Goal: Complete application form

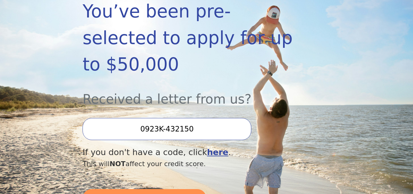
scroll to position [153, 0]
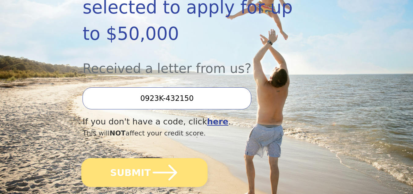
click at [134, 158] on button "SUBMIT" at bounding box center [144, 172] width 126 height 29
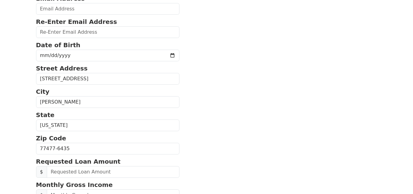
scroll to position [92, 0]
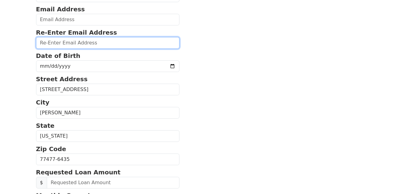
click at [113, 44] on input "email" at bounding box center [108, 43] width 144 height 12
type input "[EMAIL_ADDRESS][DOMAIN_NAME]"
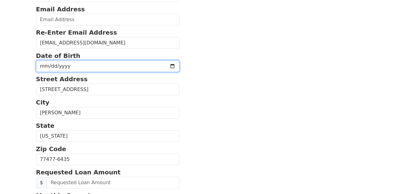
click at [119, 68] on input "date" at bounding box center [108, 66] width 144 height 12
click at [159, 66] on input "date" at bounding box center [108, 66] width 144 height 12
type input "[DATE]"
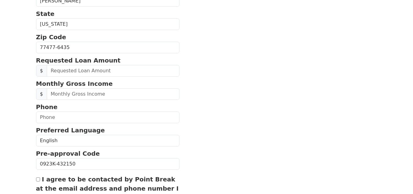
scroll to position [214, 0]
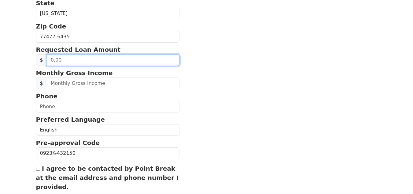
click at [150, 62] on input "text" at bounding box center [113, 60] width 133 height 12
type input "8,000.00"
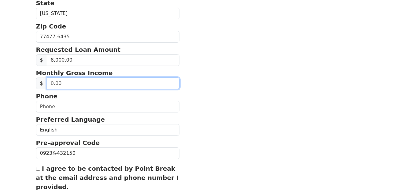
click at [138, 85] on input "text" at bounding box center [113, 83] width 133 height 12
type input "5,000.00"
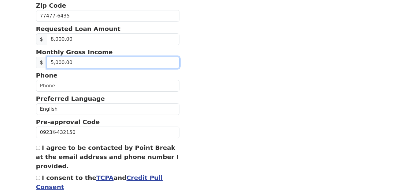
scroll to position [245, 0]
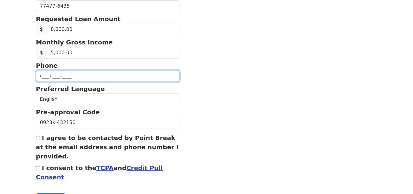
click at [139, 76] on input "text" at bounding box center [108, 76] width 144 height 12
type input "[PHONE_NUMBER]"
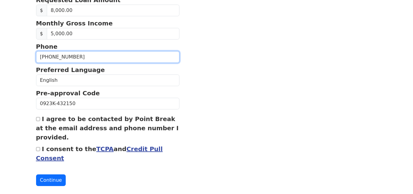
scroll to position [274, 0]
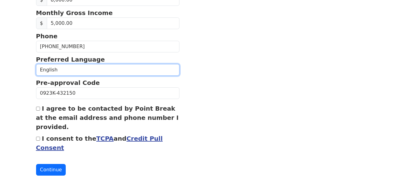
click at [119, 71] on select "English Spanish" at bounding box center [108, 70] width 144 height 12
select select "Spanish"
click at [36, 64] on select "English Spanish" at bounding box center [108, 70] width 144 height 12
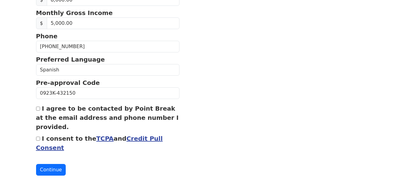
click at [38, 109] on input "I agree to be contacted by Point Break at the email address and phone number I …" at bounding box center [38, 108] width 4 height 4
checkbox input "true"
click at [49, 168] on button "Continue" at bounding box center [51, 170] width 30 height 12
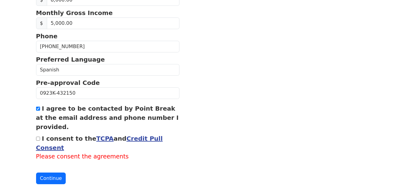
click at [39, 138] on input "I consent to the TCPA and Credit Pull Consent" at bounding box center [38, 138] width 4 height 4
checkbox input "true"
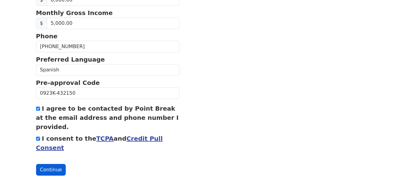
click at [49, 167] on button "Continue" at bounding box center [51, 170] width 30 height 12
click at [48, 168] on button "Continue" at bounding box center [51, 170] width 30 height 12
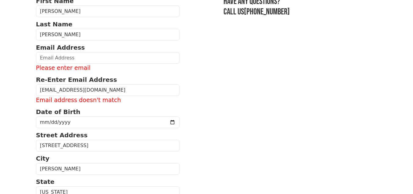
scroll to position [47, 0]
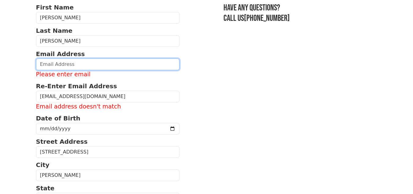
click at [87, 64] on input "email" at bounding box center [108, 64] width 144 height 12
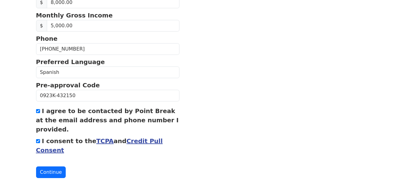
scroll to position [283, 0]
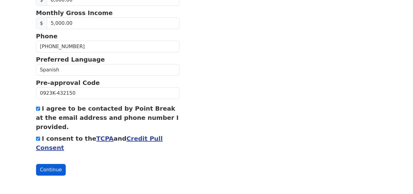
click at [46, 167] on button "Continue" at bounding box center [51, 170] width 30 height 12
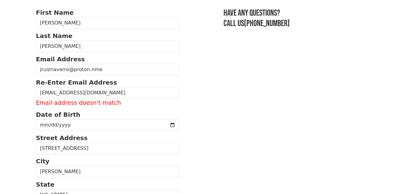
scroll to position [38, 0]
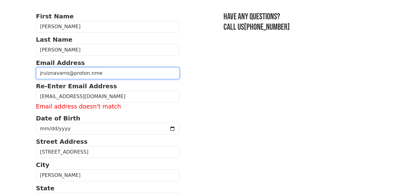
click at [89, 75] on input "jruiznavarro@proton.nme" at bounding box center [108, 73] width 144 height 12
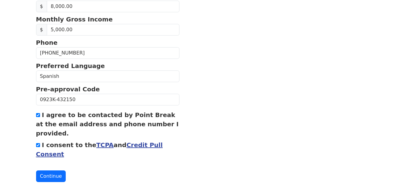
scroll to position [283, 0]
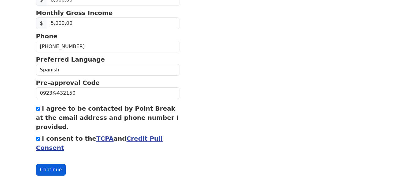
click at [47, 168] on button "Continue" at bounding box center [51, 170] width 30 height 12
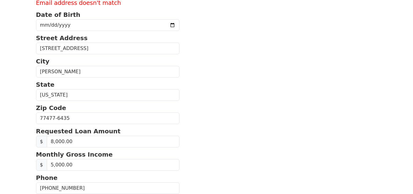
scroll to position [69, 0]
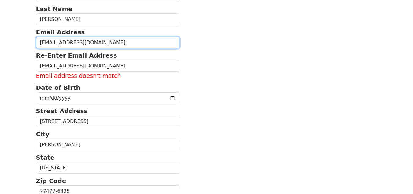
click at [107, 44] on input "[EMAIL_ADDRESS][DOMAIN_NAME]" at bounding box center [108, 43] width 144 height 12
type input "j"
type input "[EMAIL_ADDRESS][DOMAIN_NAME]"
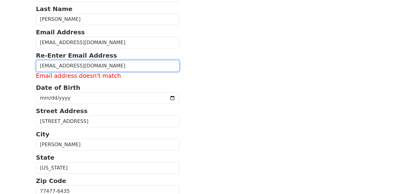
click at [103, 68] on input "[EMAIL_ADDRESS][DOMAIN_NAME]" at bounding box center [108, 66] width 144 height 12
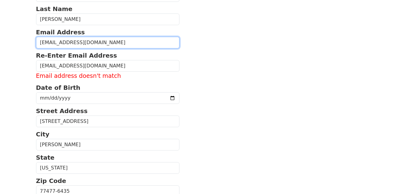
click at [103, 44] on input "[EMAIL_ADDRESS][DOMAIN_NAME]" at bounding box center [108, 43] width 144 height 12
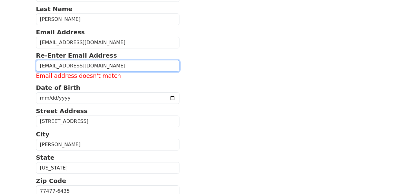
click at [104, 67] on input "[EMAIL_ADDRESS][DOMAIN_NAME]" at bounding box center [108, 66] width 144 height 12
type input "j"
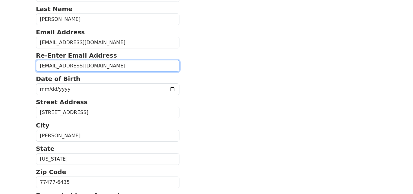
type input "[EMAIL_ADDRESS][DOMAIN_NAME]"
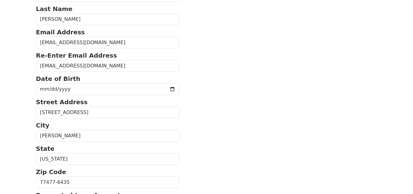
click at [224, 69] on section "First Name [PERSON_NAME] Last Name [PERSON_NAME] Email Address [EMAIL_ADDRESS][…" at bounding box center [206, 180] width 341 height 399
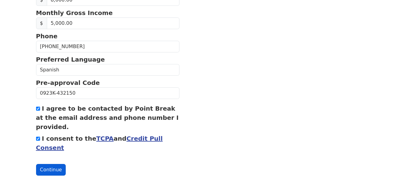
click at [50, 173] on button "Continue" at bounding box center [51, 170] width 30 height 12
